Goal: Task Accomplishment & Management: Use online tool/utility

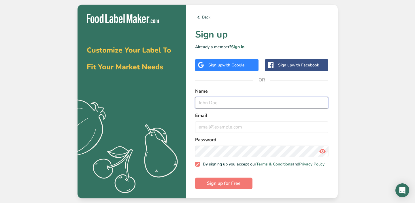
click at [218, 101] on input "text" at bounding box center [262, 103] width 134 height 12
type input "lem"
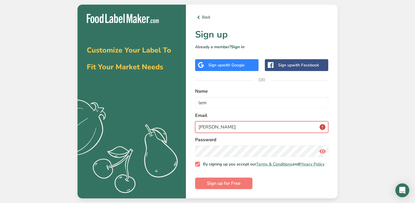
type input "lou"
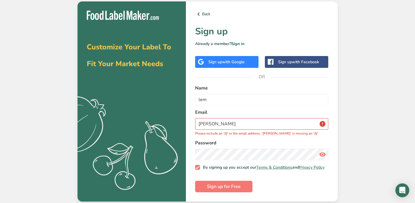
click at [231, 59] on div "Sign up with Google" at bounding box center [226, 62] width 63 height 12
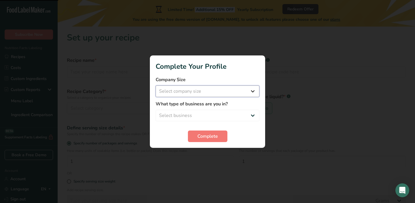
click at [214, 95] on select "Select company size Fewer than 10 Employees 10 to 50 Employees 51 to 500 Employ…" at bounding box center [208, 91] width 104 height 12
select select "1"
click at [210, 112] on select "Select business Packaged Food Manufacturer Restaurant & Cafe Bakery Meal Plans …" at bounding box center [208, 116] width 104 height 12
select select "3"
click at [207, 138] on span "Complete" at bounding box center [208, 136] width 20 height 7
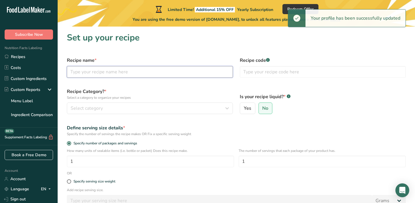
click at [193, 72] on input "text" at bounding box center [150, 72] width 166 height 12
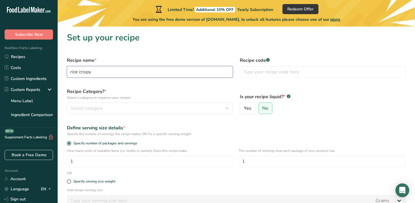
type input "rice crispy"
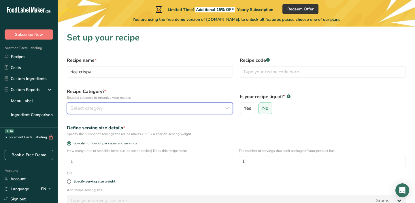
click at [178, 107] on div "Select category" at bounding box center [148, 108] width 155 height 7
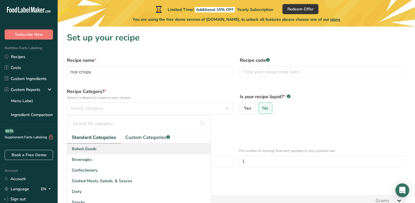
click at [160, 149] on div "Baked Goods" at bounding box center [139, 148] width 144 height 11
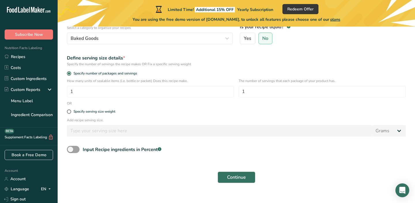
scroll to position [78, 0]
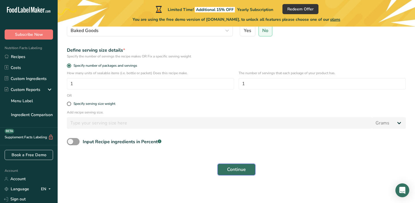
click at [238, 171] on span "Continue" at bounding box center [236, 169] width 19 height 7
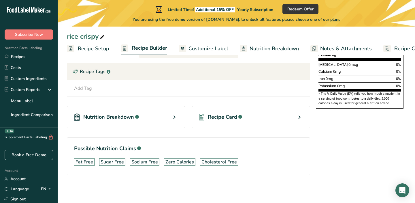
scroll to position [0, 23]
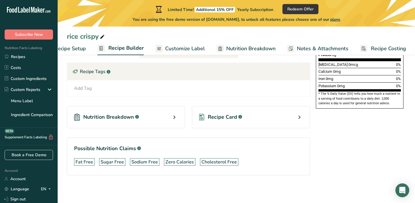
click at [248, 119] on div "Recipe Card .a-a{fill:#347362;}.b-a{fill:#fff;}" at bounding box center [251, 117] width 118 height 22
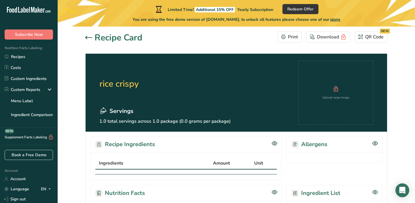
click at [86, 38] on icon at bounding box center [88, 37] width 7 height 3
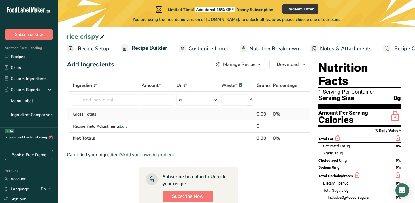
scroll to position [10, 0]
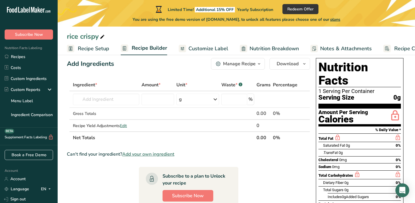
click at [98, 52] on span "Recipe Setup" at bounding box center [93, 49] width 31 height 8
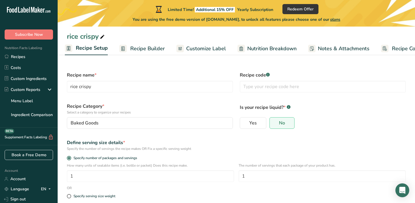
click at [202, 49] on span "Customize Label" at bounding box center [206, 49] width 40 height 8
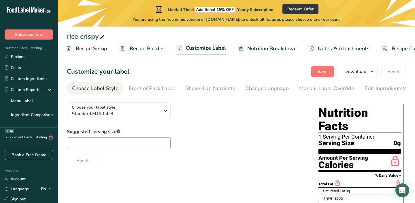
scroll to position [0, 23]
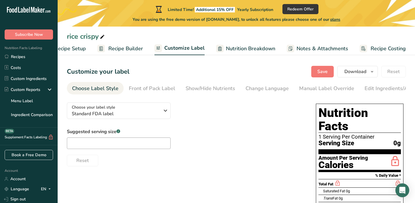
click at [226, 49] on span "Nutrition Breakdown" at bounding box center [250, 49] width 49 height 8
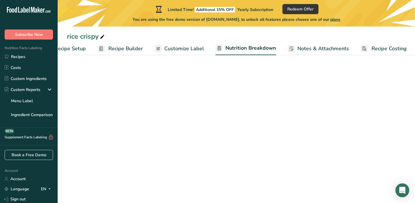
scroll to position [0, 24]
select select "Calories"
